Goal: Information Seeking & Learning: Learn about a topic

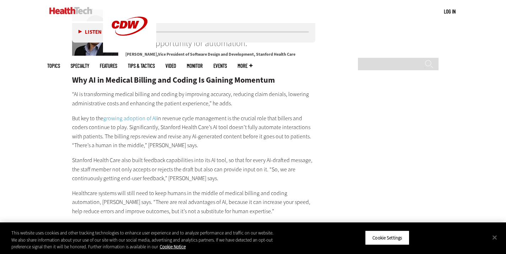
scroll to position [1151, 0]
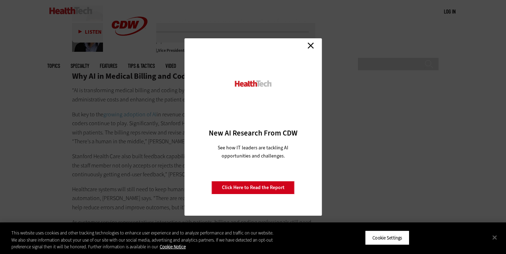
click at [311, 44] on link "Close" at bounding box center [310, 45] width 11 height 11
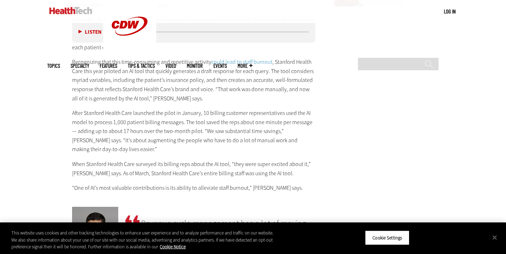
scroll to position [963, 0]
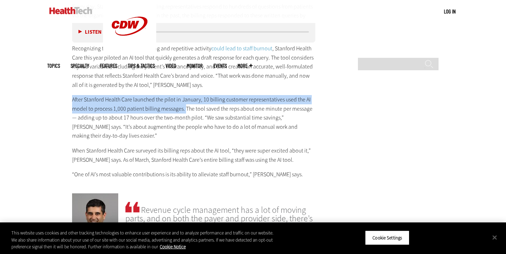
drag, startPoint x: 72, startPoint y: 100, endPoint x: 178, endPoint y: 108, distance: 106.1
click at [183, 109] on p "After Stanford Health Care launched the pilot in January, 10 billing customer r…" at bounding box center [194, 117] width 244 height 45
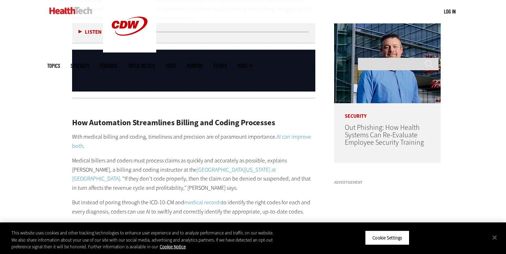
scroll to position [532, 0]
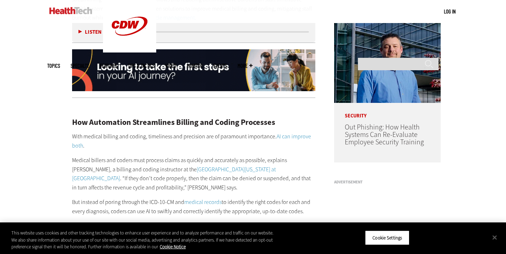
click at [287, 134] on link "AI can improve both" at bounding box center [191, 141] width 239 height 17
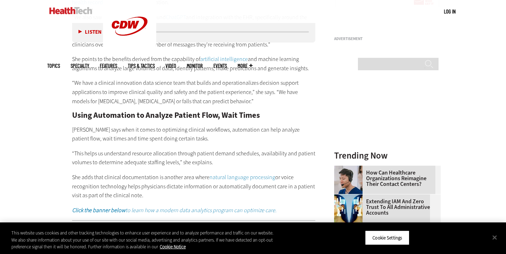
scroll to position [846, 0]
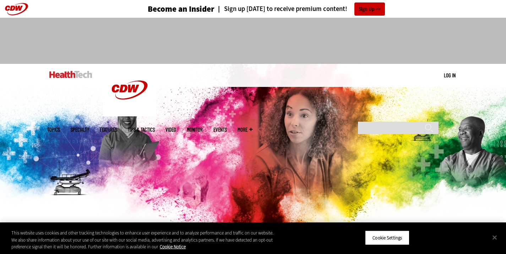
scroll to position [846, 0]
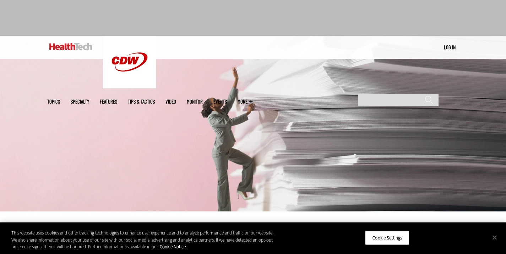
scroll to position [28, 0]
